Goal: Task Accomplishment & Management: Manage account settings

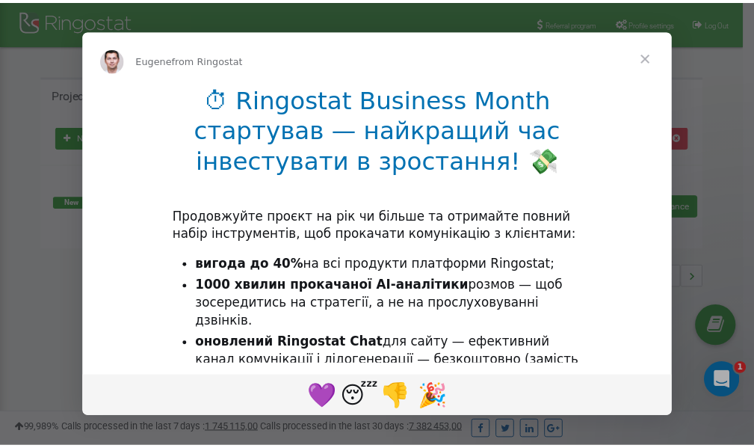
scroll to position [224, 0]
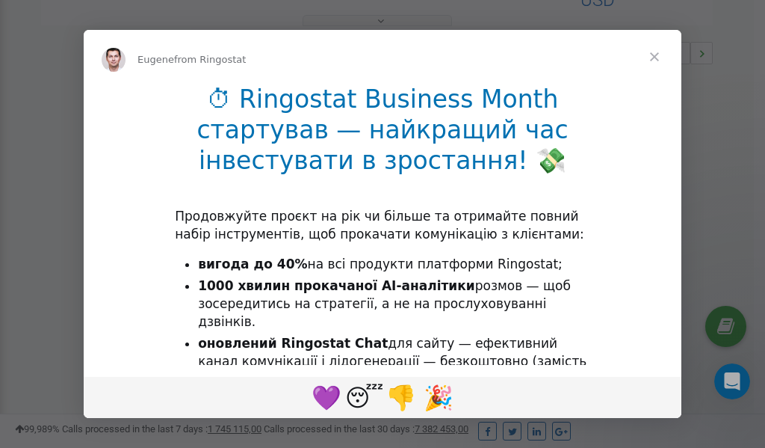
click at [655, 53] on span "Close" at bounding box center [655, 57] width 54 height 54
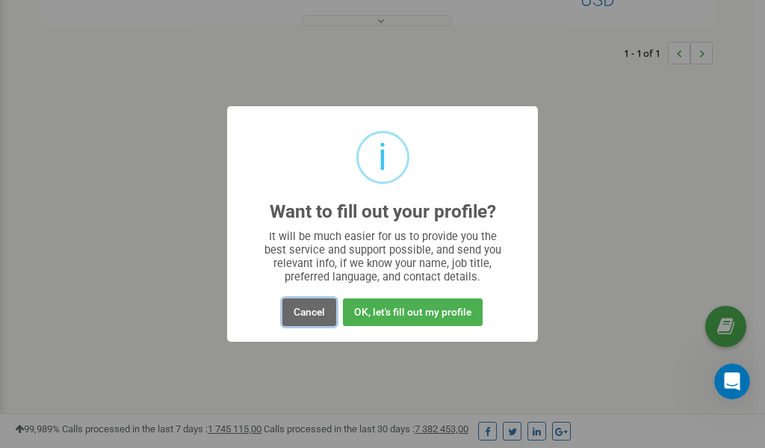
click at [304, 315] on button "Cancel" at bounding box center [310, 312] width 54 height 28
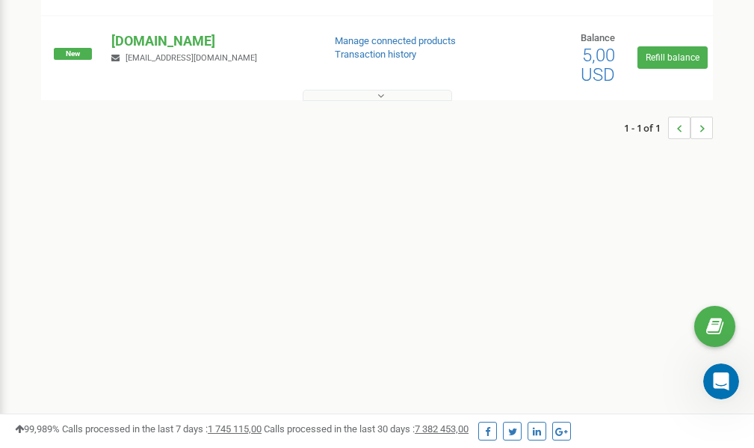
scroll to position [0, 0]
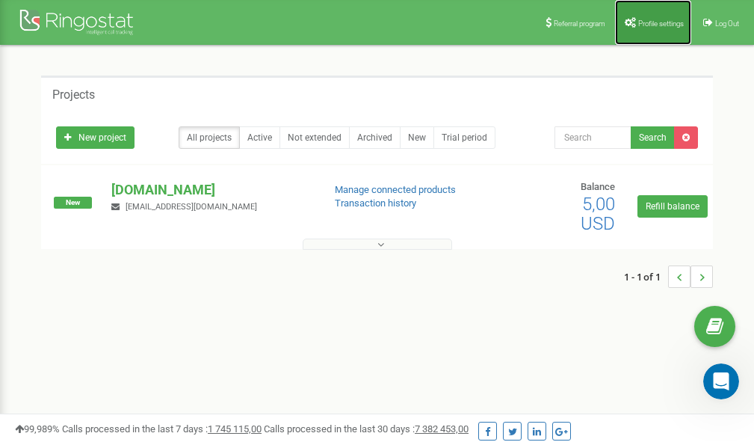
click at [650, 24] on span "Profile settings" at bounding box center [661, 23] width 46 height 8
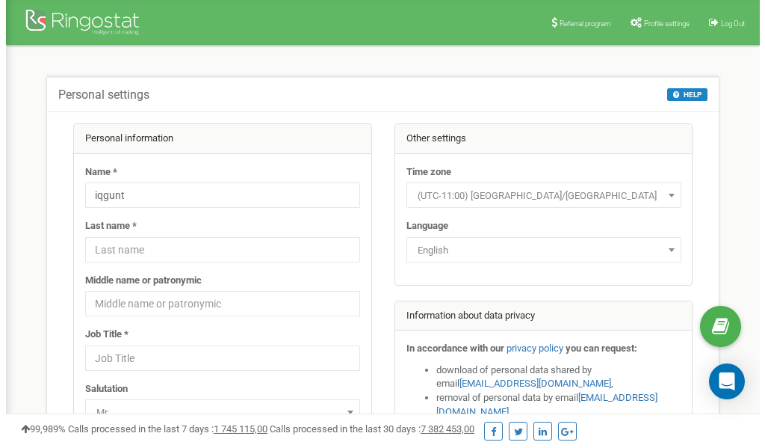
scroll to position [75, 0]
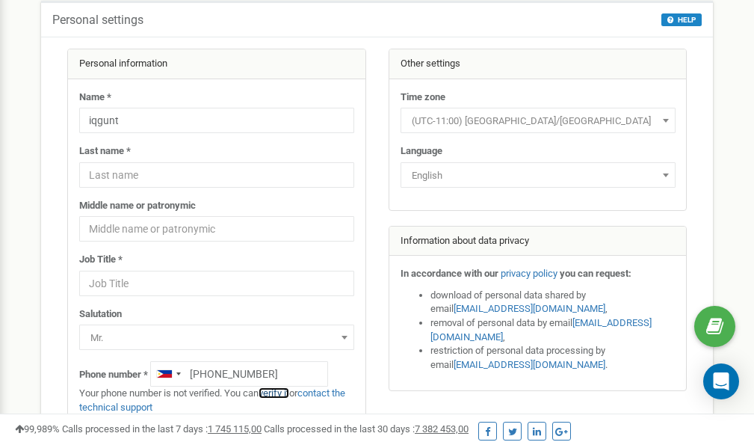
click at [286, 395] on link "verify it" at bounding box center [274, 392] width 31 height 11
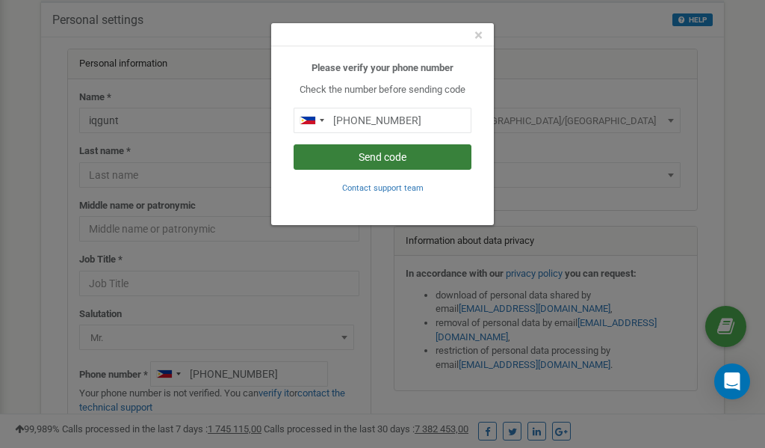
click at [362, 157] on button "Send code" at bounding box center [383, 156] width 178 height 25
